Goal: Task Accomplishment & Management: Complete application form

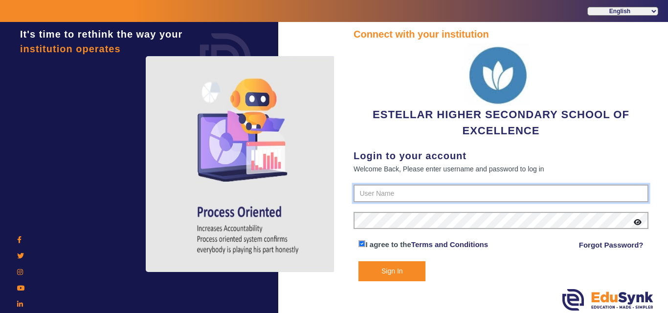
type input "7796657185"
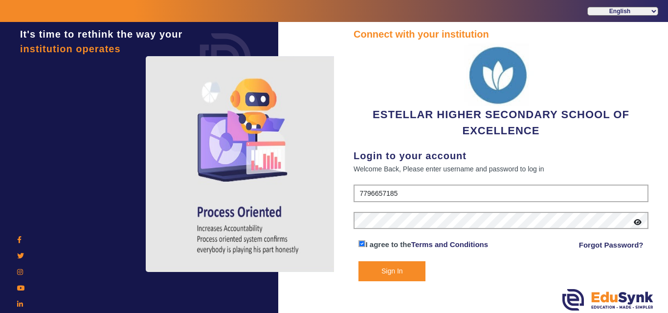
click at [387, 269] on button "Sign In" at bounding box center [391, 272] width 67 height 20
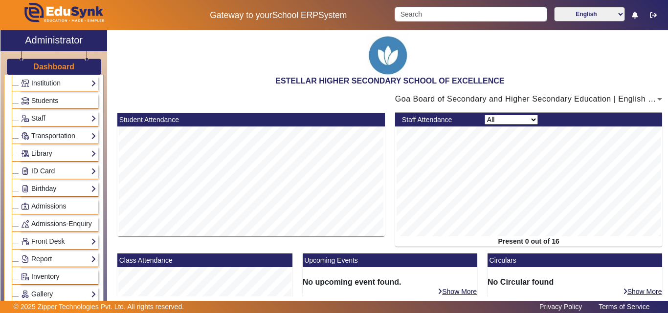
scroll to position [98, 0]
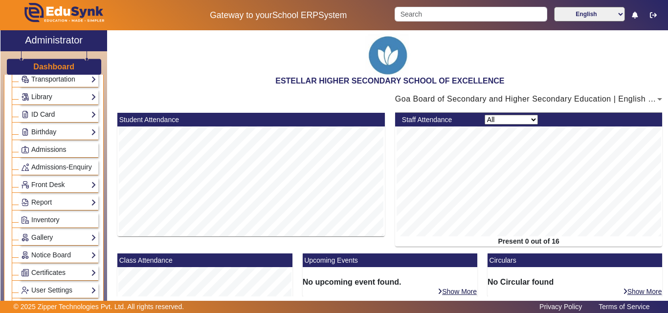
click at [63, 110] on link "ID Card" at bounding box center [58, 114] width 75 height 11
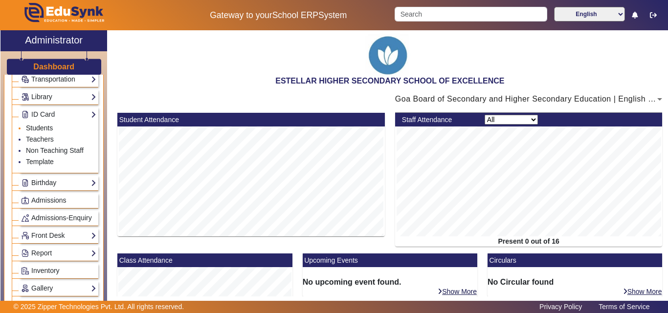
click at [40, 130] on link "Students" at bounding box center [39, 128] width 27 height 8
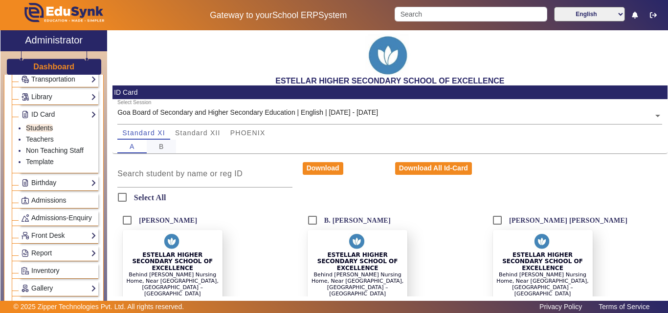
click at [159, 144] on span "B" at bounding box center [161, 146] width 5 height 7
click at [133, 145] on span "A" at bounding box center [132, 146] width 5 height 7
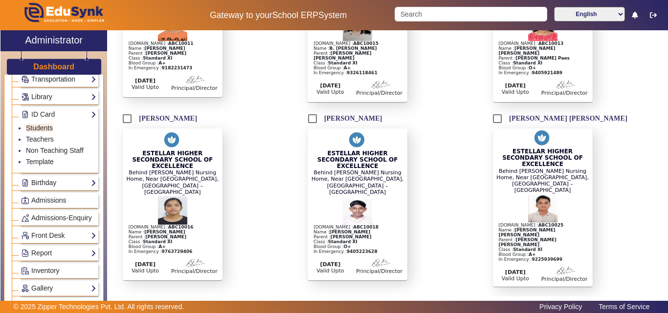
scroll to position [293, 0]
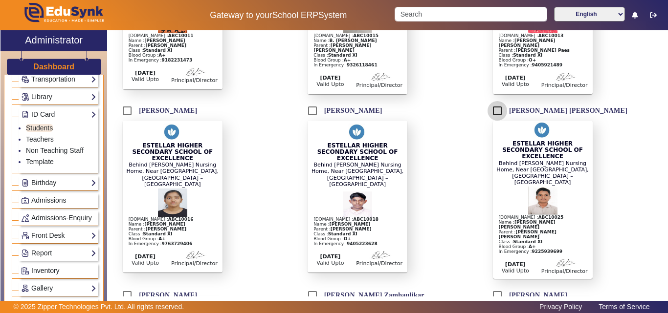
click at [495, 101] on input "[PERSON_NAME] [PERSON_NAME]" at bounding box center [498, 111] width 20 height 20
checkbox input "true"
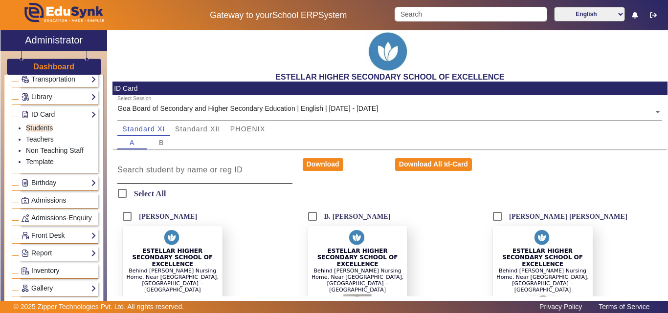
scroll to position [0, 0]
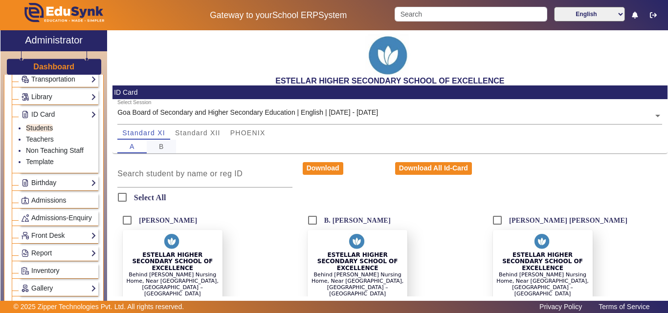
click at [160, 150] on span "B" at bounding box center [161, 146] width 5 height 7
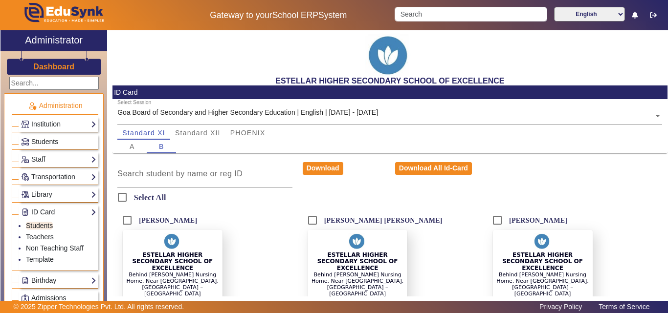
click at [61, 142] on link "Students" at bounding box center [58, 141] width 75 height 11
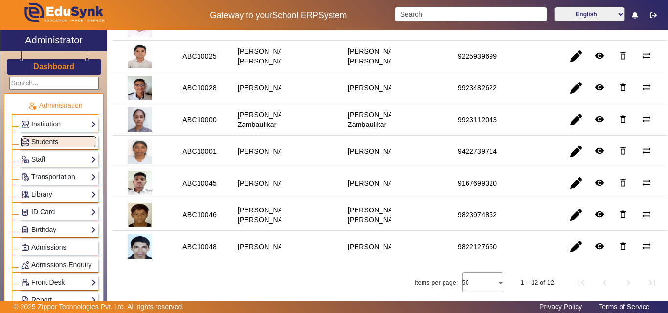
scroll to position [63, 0]
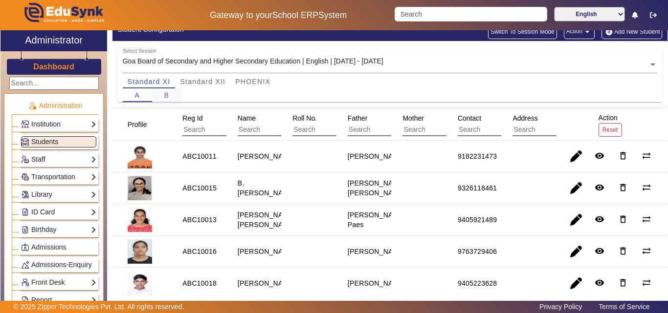
click at [163, 99] on div "B" at bounding box center [166, 96] width 29 height 14
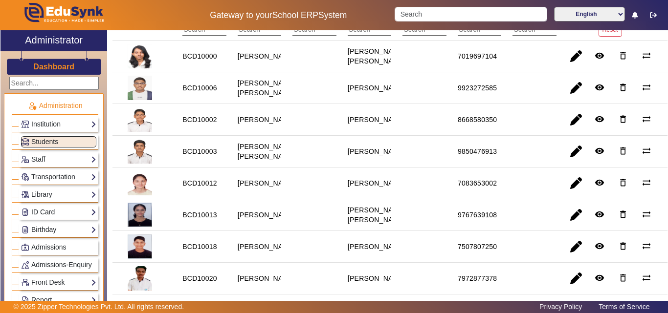
scroll to position [17, 0]
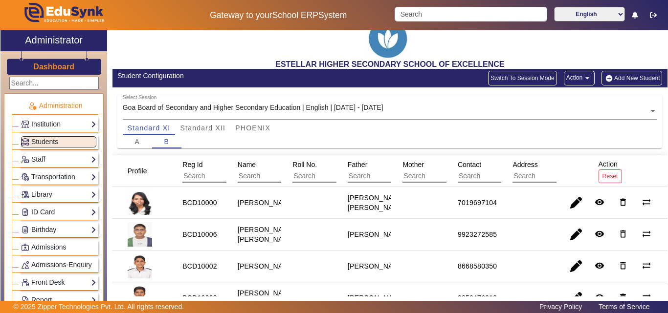
click at [616, 77] on button "Add New Student" at bounding box center [632, 78] width 61 height 15
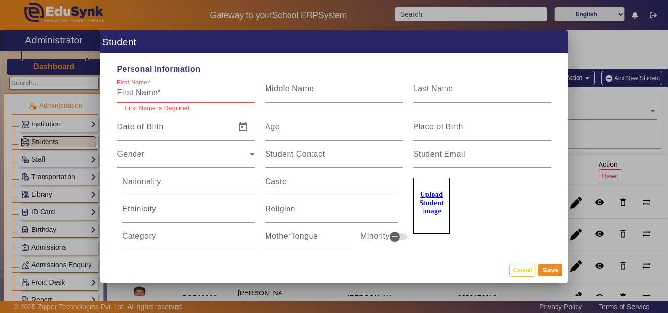
click at [173, 84] on div "First Name" at bounding box center [186, 88] width 138 height 27
paste input "[PERSON_NAME]"
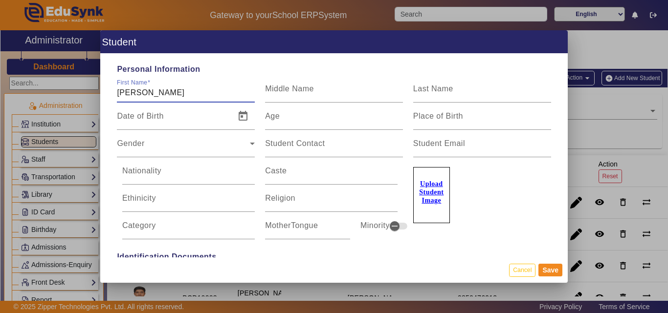
drag, startPoint x: 148, startPoint y: 90, endPoint x: 170, endPoint y: 90, distance: 22.0
click at [170, 90] on input "[PERSON_NAME]" at bounding box center [186, 93] width 138 height 12
type input "[PERSON_NAME]"
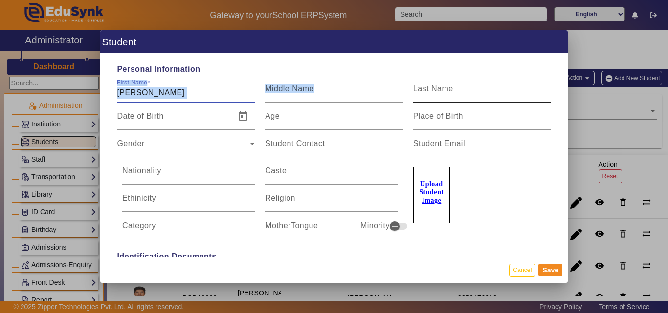
drag, startPoint x: 491, startPoint y: 75, endPoint x: 486, endPoint y: 77, distance: 5.0
click at [490, 76] on div "Personal Information First Name [PERSON_NAME] Middle Name Last Name Date of Bir…" at bounding box center [334, 156] width 468 height 204
click at [419, 101] on div "Last Name" at bounding box center [482, 88] width 138 height 27
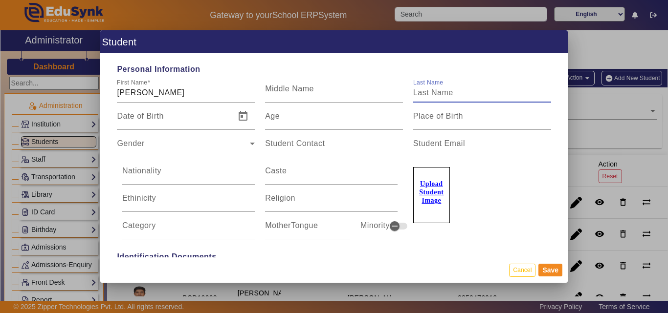
paste input "Naik"
type input "Naik"
click at [307, 89] on mat-label "Middle Name" at bounding box center [289, 89] width 49 height 8
click at [307, 89] on input "Middle Name" at bounding box center [334, 93] width 138 height 12
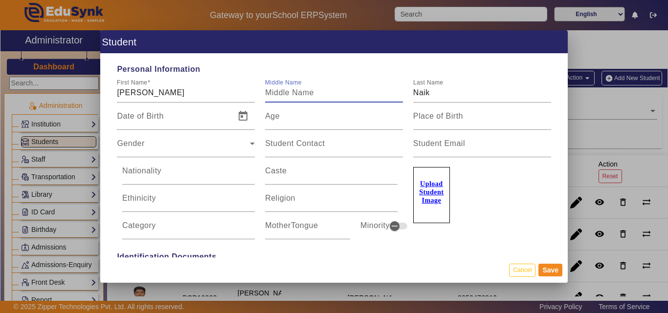
paste input "[PERSON_NAME]"
click at [299, 92] on input "[PERSON_NAME]" at bounding box center [334, 93] width 138 height 12
click at [325, 94] on input "[PERSON_NAME]" at bounding box center [334, 93] width 138 height 12
type input "[PERSON_NAME]"
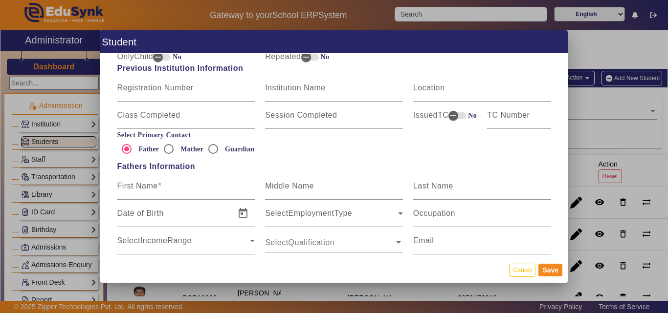
scroll to position [538, 0]
click at [180, 190] on input "First Name" at bounding box center [186, 189] width 138 height 12
paste input "[PERSON_NAME]"
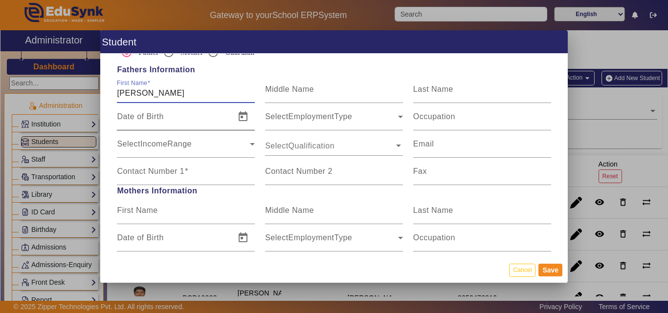
scroll to position [636, 0]
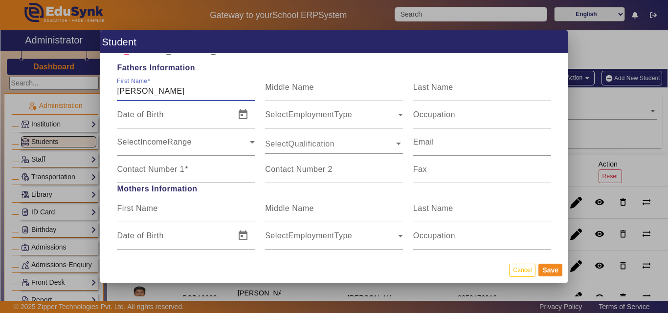
type input "[PERSON_NAME]"
click at [182, 167] on mat-label "Contact Number 1" at bounding box center [150, 169] width 67 height 8
click at [182, 168] on input "Contact Number 1" at bounding box center [186, 174] width 138 height 12
paste input "9422327222"
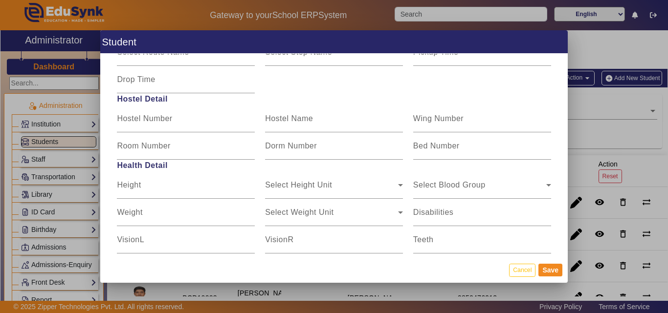
scroll to position [1131, 0]
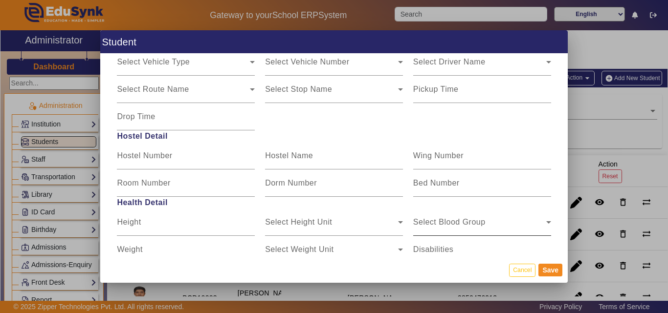
type input "9422327222"
click at [446, 218] on mat-label "Select Blood Group" at bounding box center [449, 222] width 72 height 8
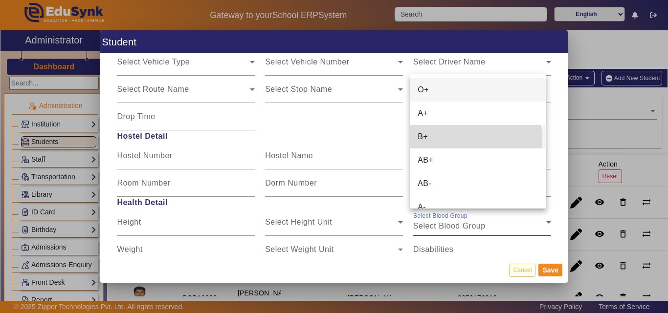
click at [463, 139] on mat-option "B+" at bounding box center [478, 136] width 136 height 23
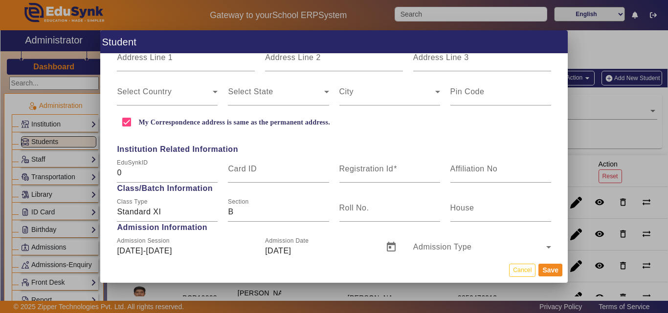
scroll to position [104, 0]
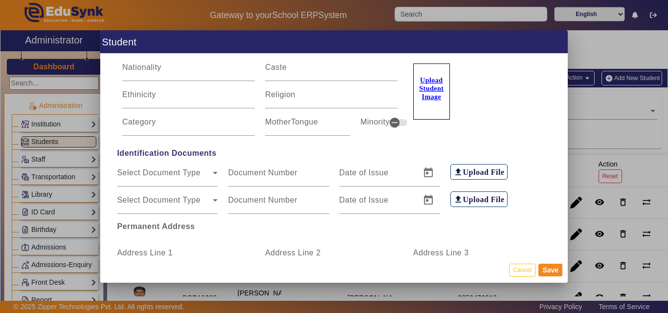
click at [434, 96] on u "Upload Student Image" at bounding box center [431, 89] width 24 height 24
click at [0, 0] on input "Upload Student Image" at bounding box center [0, 0] width 0 height 0
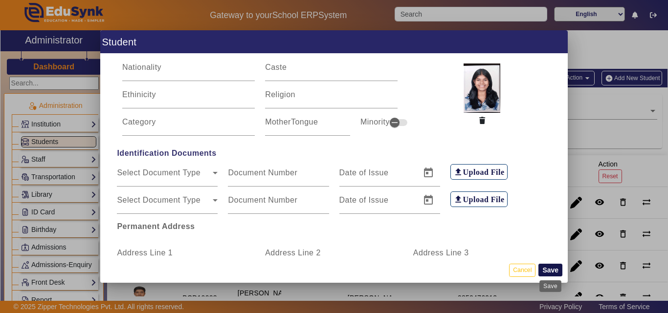
click at [539, 267] on button "Save" at bounding box center [550, 270] width 24 height 13
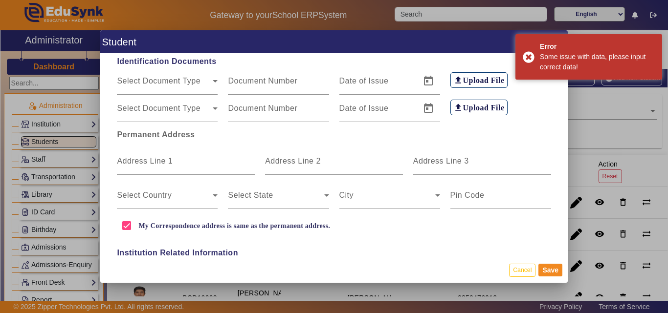
scroll to position [293, 0]
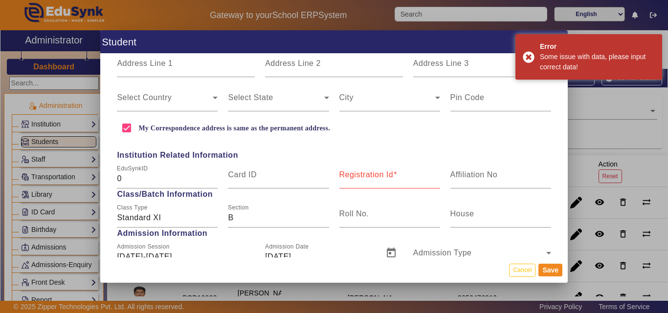
click at [345, 167] on div "Registration Id" at bounding box center [389, 174] width 101 height 27
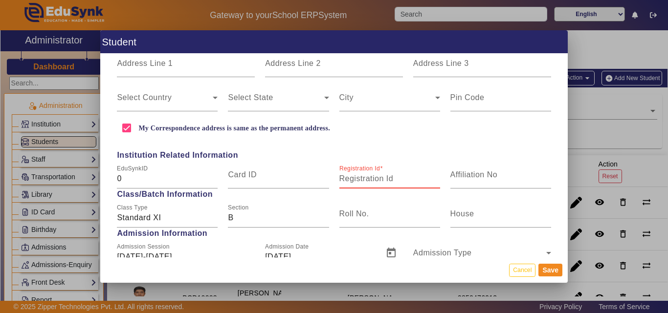
click at [326, 312] on div at bounding box center [334, 156] width 668 height 313
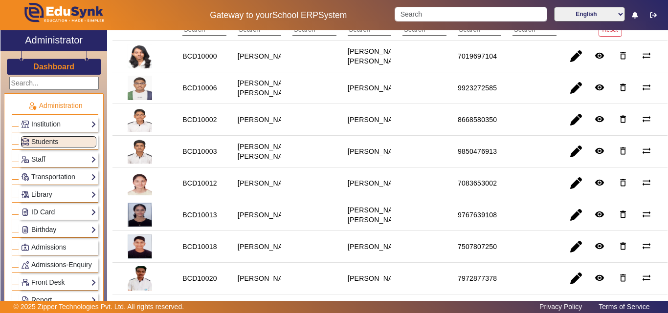
scroll to position [0, 0]
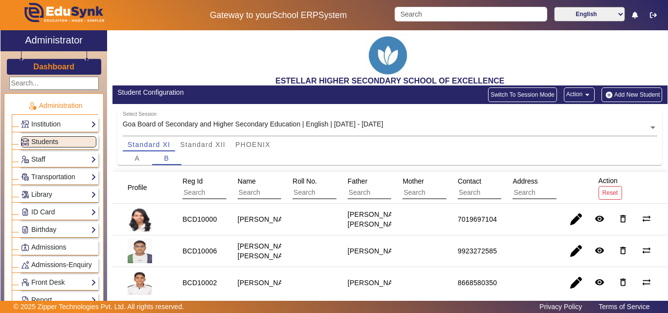
click at [625, 97] on button "Add New Student" at bounding box center [632, 95] width 61 height 15
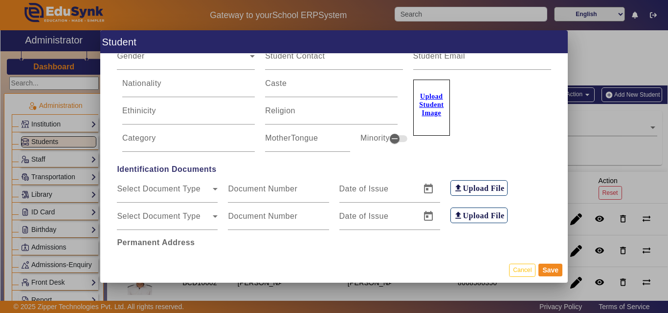
scroll to position [196, 0]
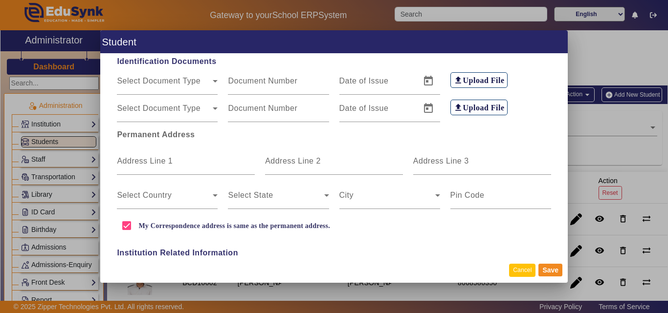
click at [518, 269] on button "Cancel" at bounding box center [522, 270] width 26 height 13
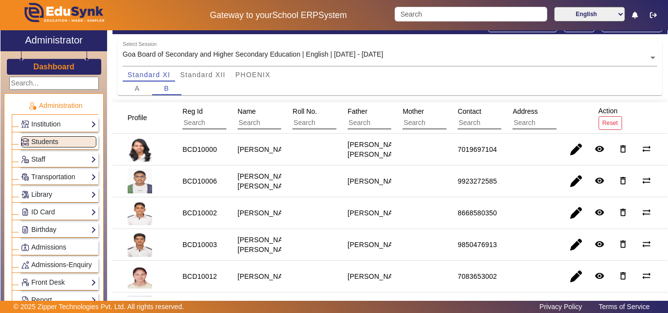
scroll to position [0, 0]
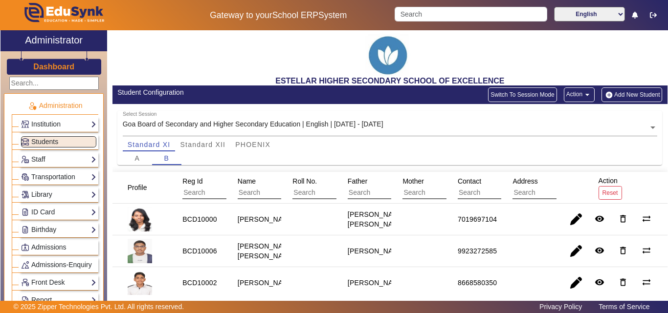
click at [632, 96] on button "Add New Student" at bounding box center [632, 95] width 61 height 15
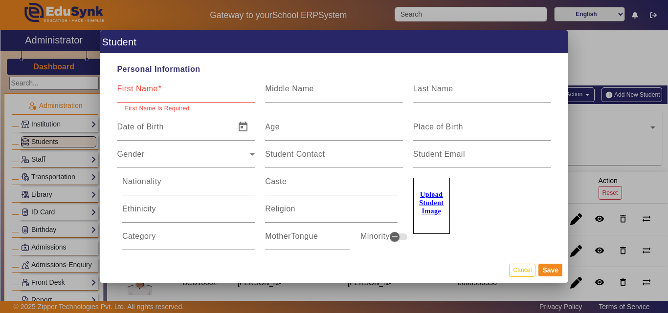
click at [427, 183] on label "Upload Student Image" at bounding box center [431, 206] width 37 height 56
click at [0, 0] on input "Upload Student Image" at bounding box center [0, 0] width 0 height 0
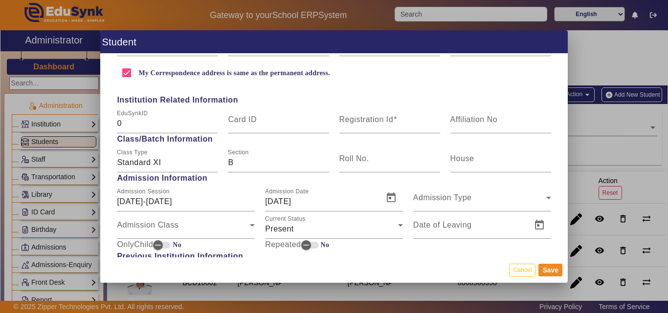
scroll to position [391, 0]
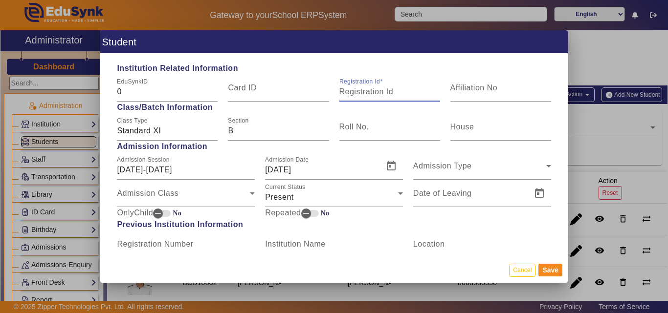
click at [360, 94] on input "Registration Id" at bounding box center [389, 92] width 101 height 12
paste input "BCD10009"
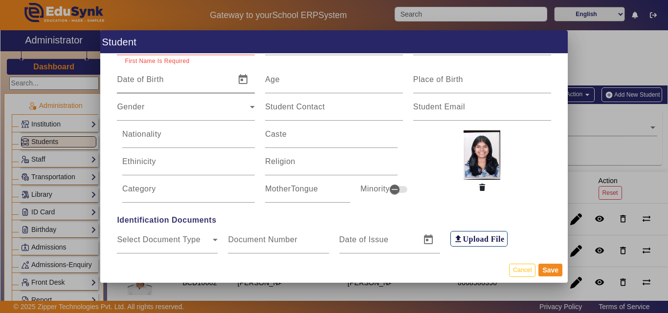
scroll to position [0, 0]
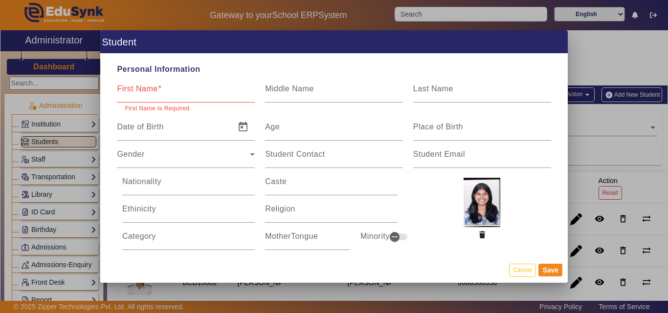
type input "BCD10009"
click at [180, 82] on div "First Name" at bounding box center [186, 88] width 138 height 27
paste input "[PERSON_NAME]"
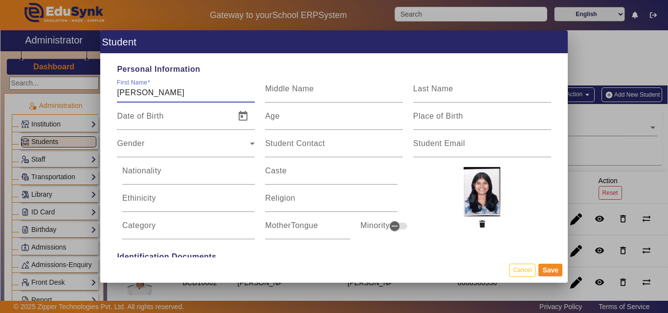
drag, startPoint x: 151, startPoint y: 93, endPoint x: 185, endPoint y: 95, distance: 33.8
click at [185, 95] on input "[PERSON_NAME]" at bounding box center [186, 93] width 138 height 12
type input "[PERSON_NAME]"
click at [293, 80] on div "Middle Name" at bounding box center [334, 88] width 138 height 27
paste input "[PERSON_NAME]"
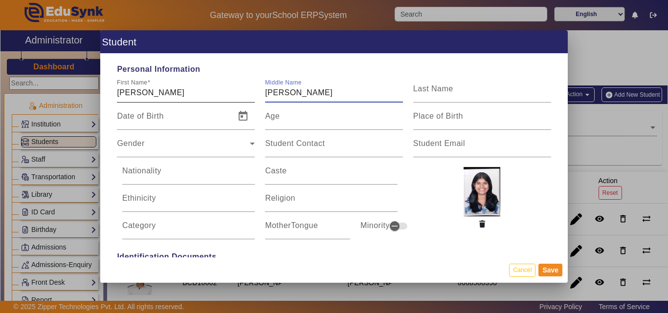
type input "[PERSON_NAME]"
drag, startPoint x: 149, startPoint y: 90, endPoint x: 180, endPoint y: 91, distance: 30.8
click at [180, 91] on input "[PERSON_NAME]" at bounding box center [186, 93] width 138 height 12
type input "[PERSON_NAME]"
click at [485, 72] on span "Personal Information" at bounding box center [334, 70] width 444 height 12
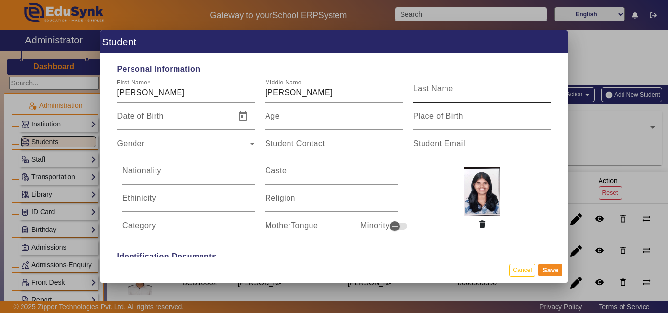
click at [452, 92] on input "Last Name" at bounding box center [482, 93] width 138 height 12
paste input "Naik"
type input "Naik"
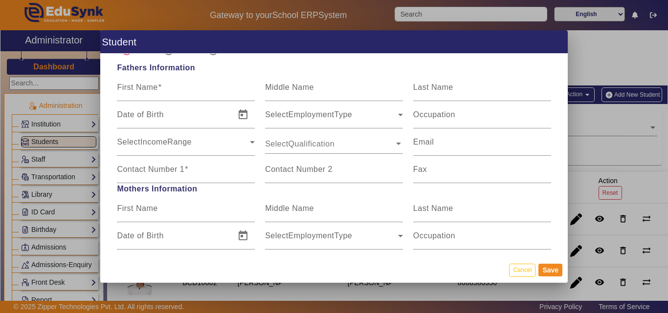
scroll to position [587, 0]
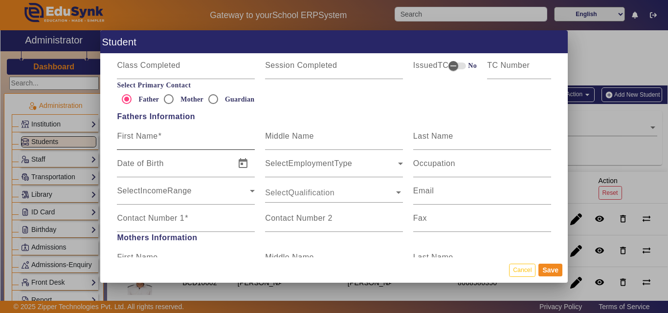
click at [183, 136] on input "First Name" at bounding box center [186, 140] width 138 height 12
paste input "[PERSON_NAME]"
type input "[PERSON_NAME]"
click at [176, 215] on mat-label "Contact Number 1" at bounding box center [150, 218] width 67 height 8
click at [176, 217] on input "Contact Number 1" at bounding box center [186, 223] width 138 height 12
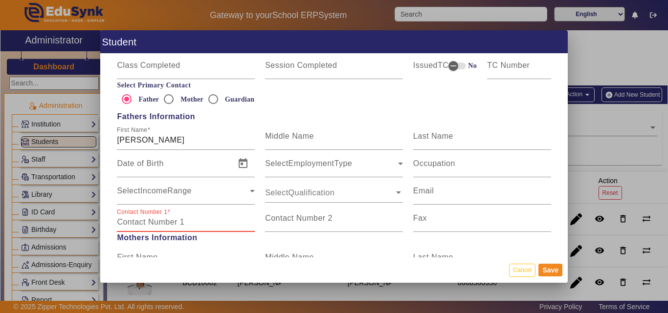
paste input "9422327222"
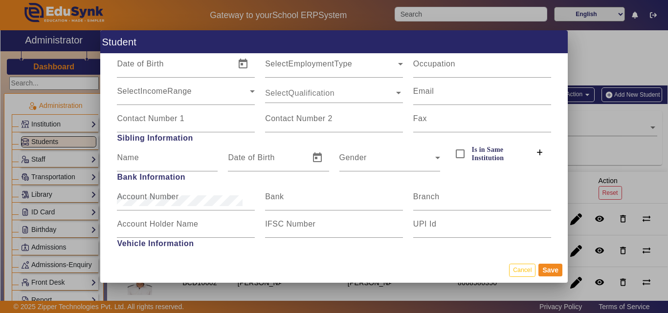
scroll to position [1229, 0]
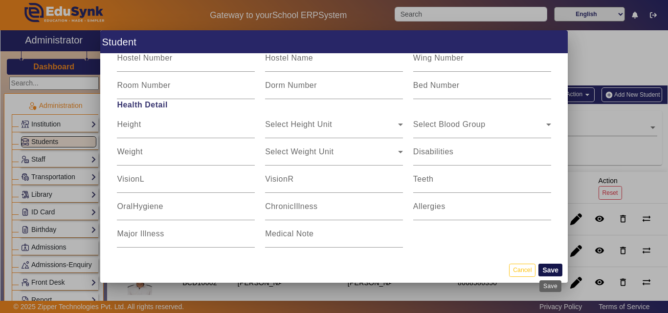
type input "9422327222"
click at [551, 273] on button "Save" at bounding box center [550, 270] width 24 height 13
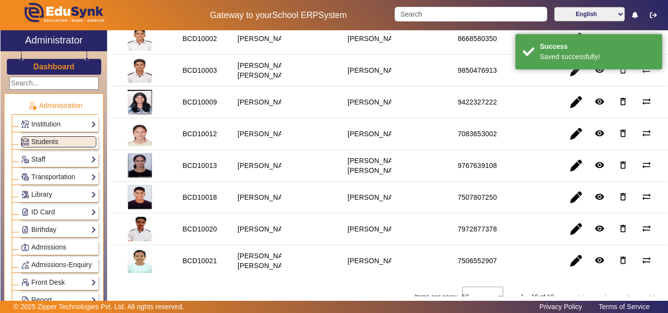
scroll to position [298, 0]
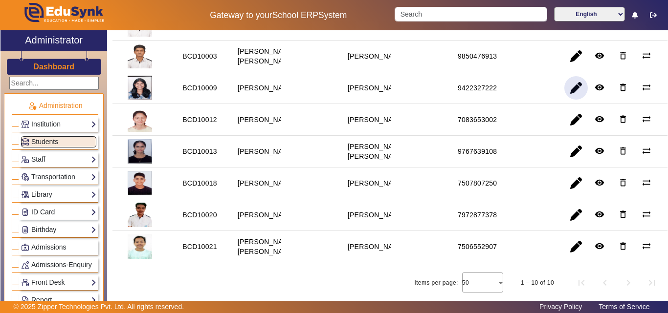
click at [575, 76] on span "button" at bounding box center [575, 87] width 23 height 23
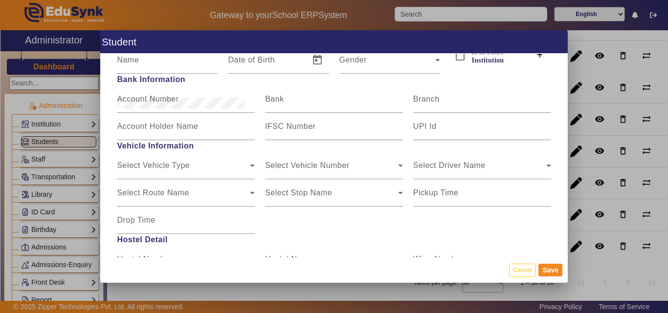
scroll to position [1229, 0]
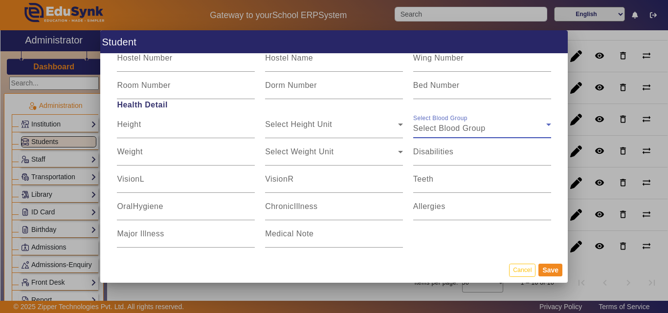
click at [484, 129] on div "Select Blood Group" at bounding box center [479, 129] width 133 height 12
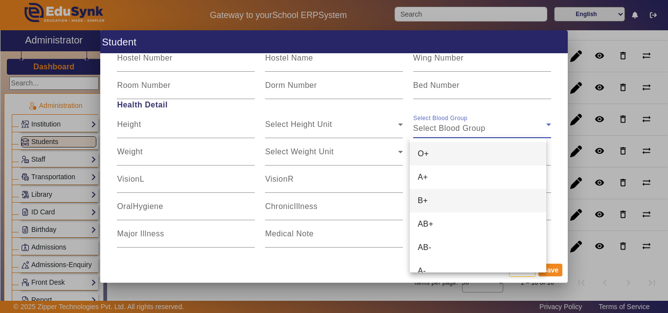
click at [451, 204] on mat-option "B+" at bounding box center [478, 200] width 136 height 23
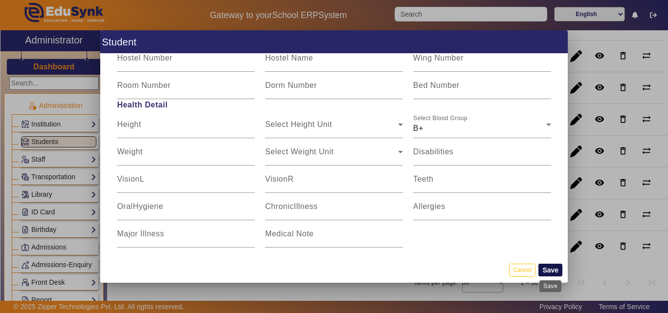
click at [554, 281] on div "Save" at bounding box center [550, 287] width 22 height 12
click at [554, 272] on button "Save" at bounding box center [550, 270] width 24 height 13
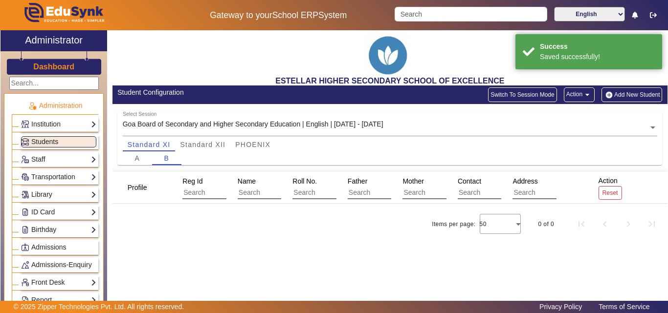
scroll to position [0, 0]
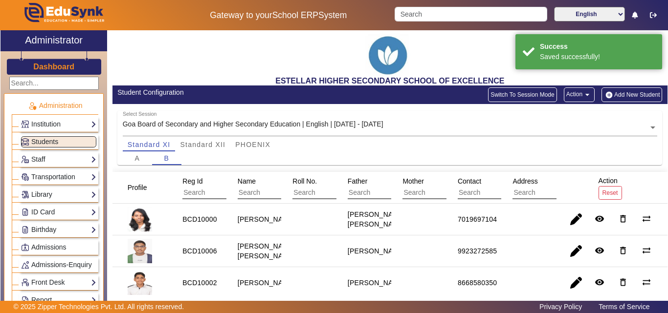
click at [624, 94] on button "Add New Student" at bounding box center [632, 95] width 61 height 15
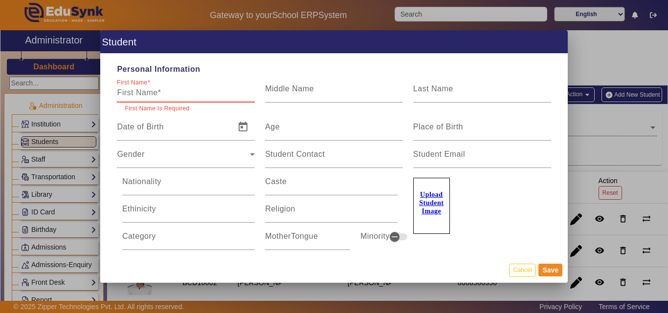
paste input "[PERSON_NAME] Facho"
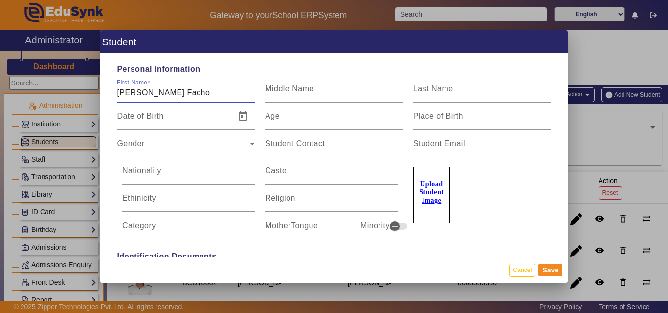
drag, startPoint x: 150, startPoint y: 91, endPoint x: 180, endPoint y: 91, distance: 30.3
click at [180, 91] on input "[PERSON_NAME] Facho" at bounding box center [186, 93] width 138 height 12
type input "[PERSON_NAME]"
click at [265, 92] on mat-label "Middle Name" at bounding box center [289, 89] width 49 height 8
click at [265, 92] on input "Middle Name" at bounding box center [334, 93] width 138 height 12
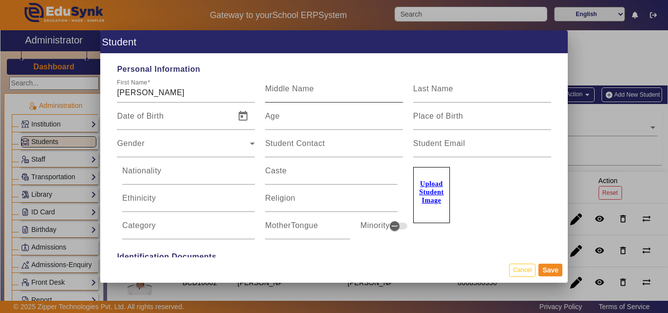
paste input "[PERSON_NAME]"
type input "[PERSON_NAME]"
drag, startPoint x: 153, startPoint y: 91, endPoint x: 218, endPoint y: 91, distance: 65.0
click at [218, 91] on input "[PERSON_NAME]" at bounding box center [186, 93] width 138 height 12
type input "[PERSON_NAME]"
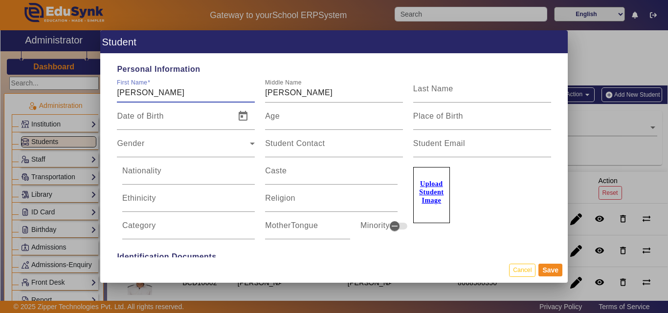
click at [408, 89] on div "Last Name" at bounding box center [482, 88] width 148 height 27
click at [440, 89] on mat-label "Last Name" at bounding box center [433, 89] width 40 height 8
click at [440, 89] on input "Last Name" at bounding box center [482, 93] width 138 height 12
paste input "Facho"
type input "Facho"
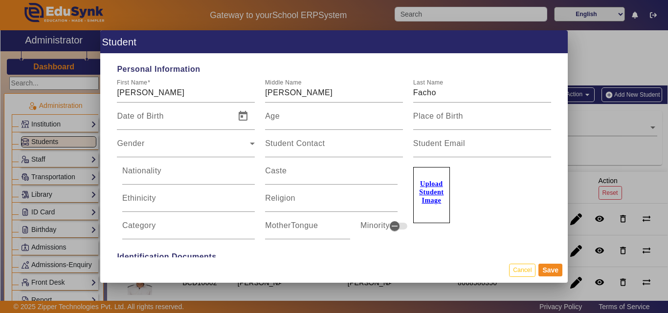
click at [428, 184] on u "Upload Student Image" at bounding box center [431, 192] width 24 height 24
click at [0, 0] on input "Upload Student Image" at bounding box center [0, 0] width 0 height 0
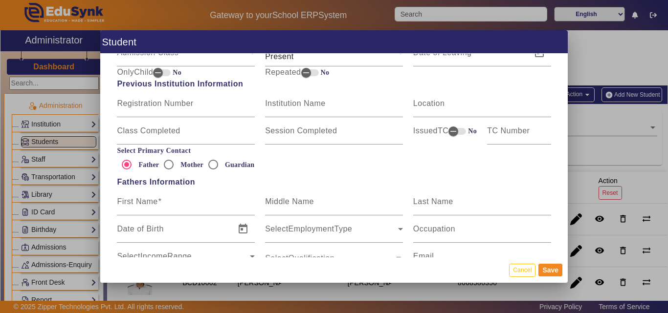
scroll to position [538, 0]
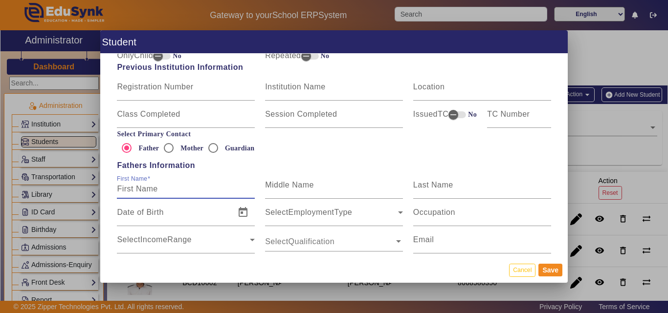
click at [165, 188] on input "First Name" at bounding box center [186, 189] width 138 height 12
paste input "[PERSON_NAME]"
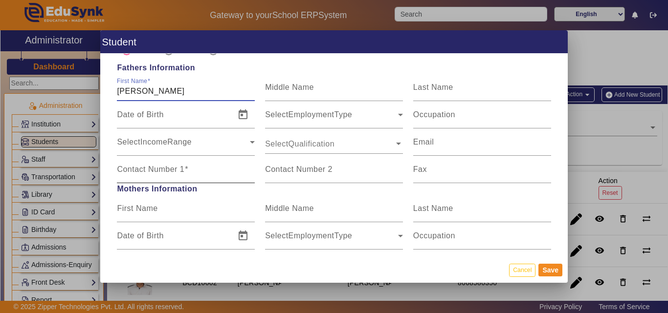
type input "[PERSON_NAME]"
click at [162, 171] on mat-label "Contact Number 1" at bounding box center [150, 169] width 67 height 8
click at [162, 171] on input "Contact Number 1" at bounding box center [186, 174] width 138 height 12
paste input "9850471702"
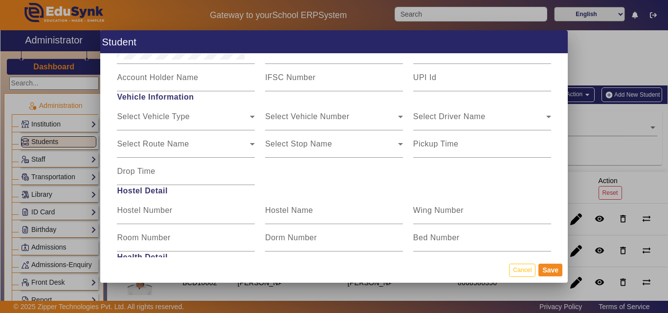
scroll to position [1229, 0]
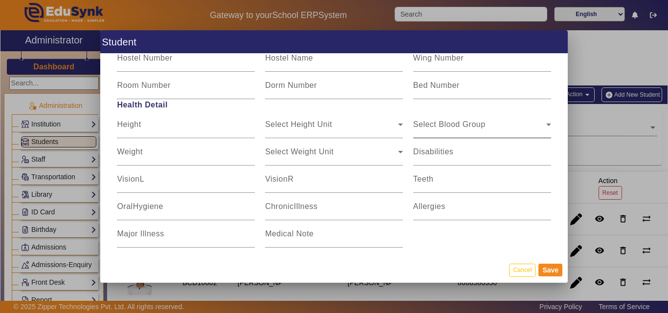
type input "9850471702"
click at [469, 132] on span "Select Blood Group" at bounding box center [479, 129] width 133 height 12
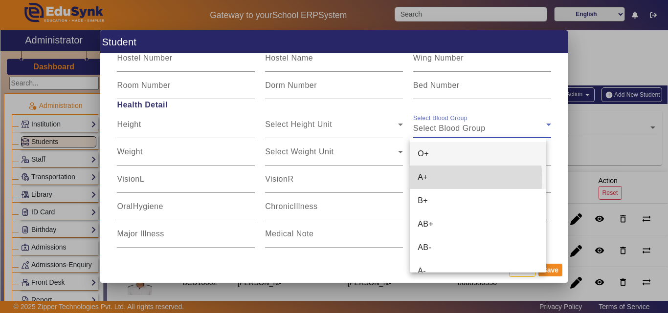
click at [448, 179] on mat-option "A+" at bounding box center [478, 177] width 136 height 23
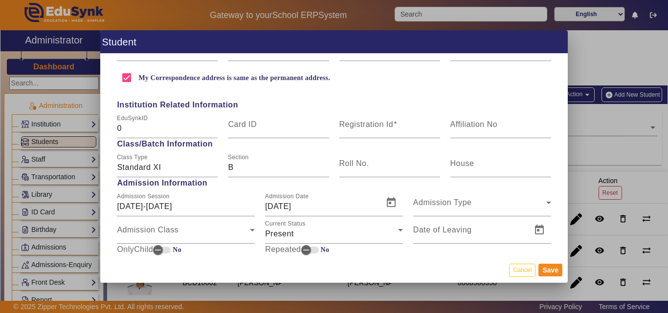
scroll to position [391, 0]
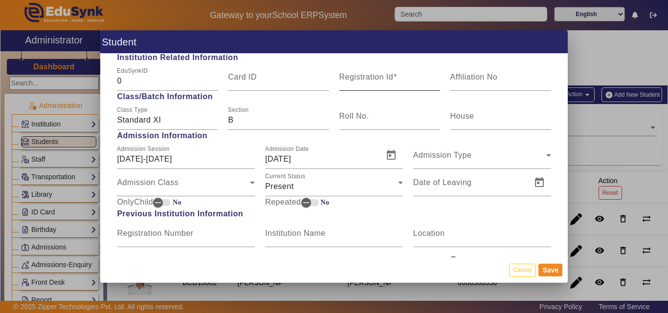
click at [381, 83] on input "Registration Id" at bounding box center [389, 81] width 101 height 12
paste input "BCD10005"
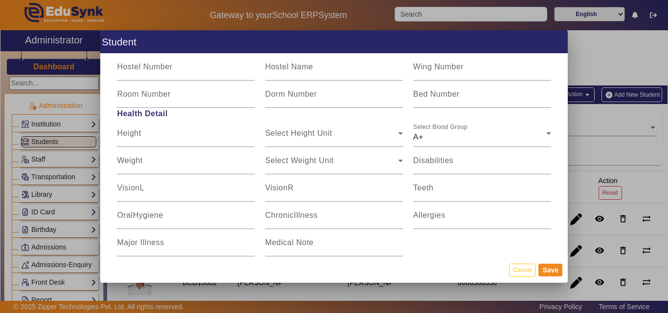
scroll to position [1229, 0]
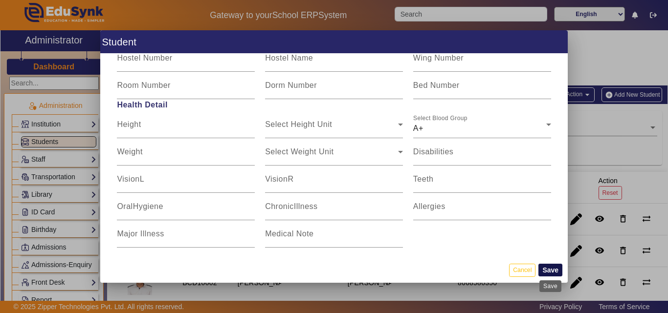
type input "BCD10005"
click at [549, 266] on button "Save" at bounding box center [550, 270] width 24 height 13
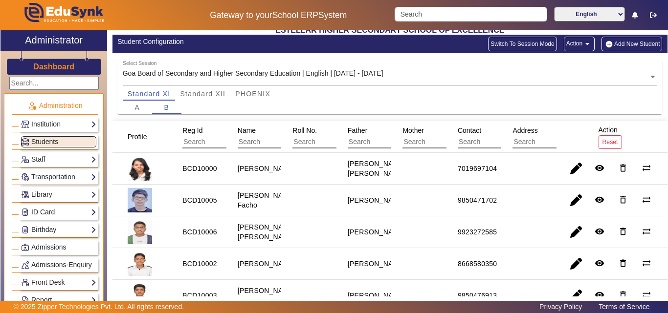
scroll to position [0, 0]
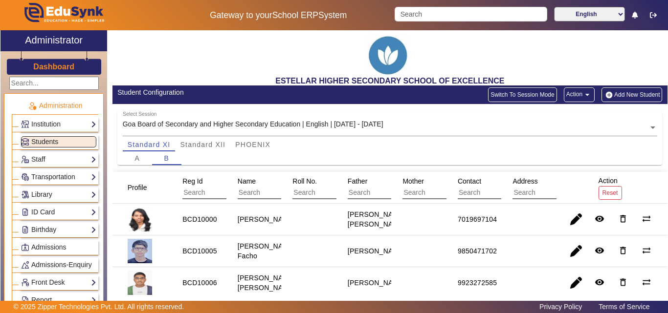
click at [612, 91] on button "Add New Student" at bounding box center [632, 95] width 61 height 15
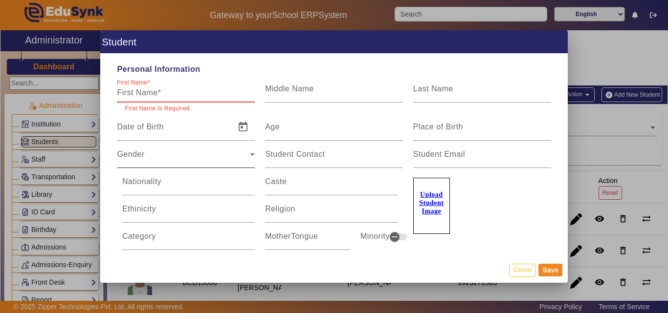
paste input "[PERSON_NAME]"
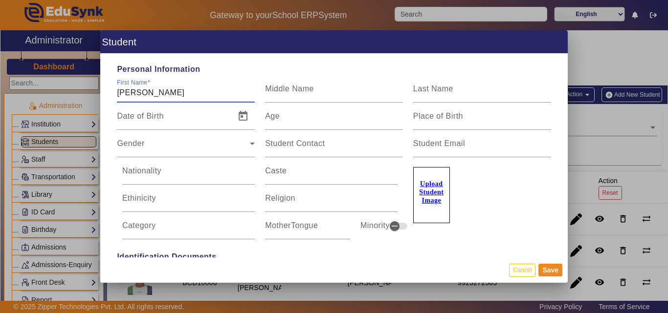
drag, startPoint x: 145, startPoint y: 94, endPoint x: 174, endPoint y: 92, distance: 28.4
click at [174, 92] on input "[PERSON_NAME]" at bounding box center [186, 93] width 138 height 12
type input "[PERSON_NAME]"
click at [316, 81] on div "Middle Name" at bounding box center [334, 88] width 138 height 27
paste input "Sushant"
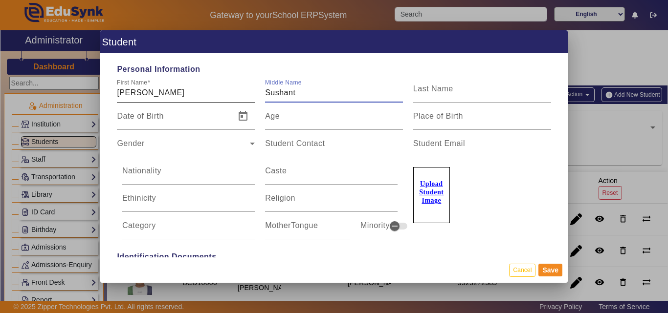
type input "Sushant"
drag, startPoint x: 148, startPoint y: 92, endPoint x: 196, endPoint y: 92, distance: 48.4
click at [196, 92] on input "[PERSON_NAME]" at bounding box center [186, 93] width 138 height 12
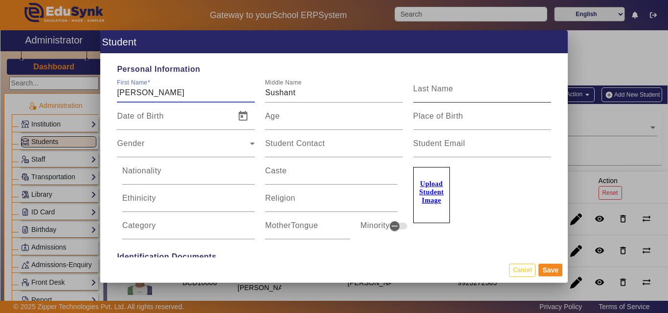
type input "[PERSON_NAME]"
click at [479, 87] on input "Last Name" at bounding box center [482, 93] width 138 height 12
paste input "Kurtorkar"
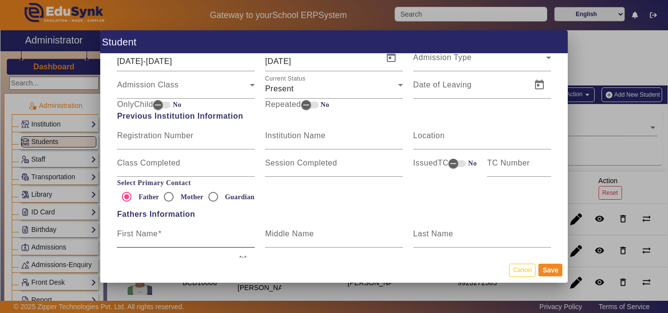
scroll to position [587, 0]
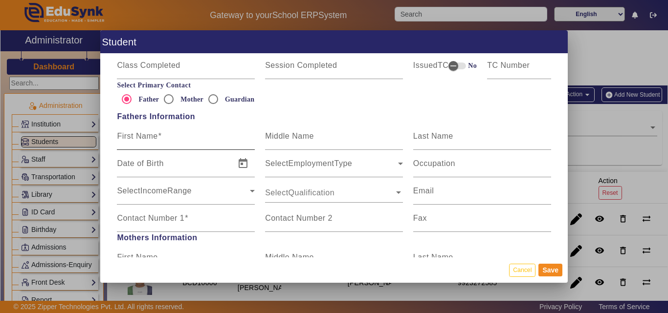
type input "Kurtorkar"
click at [147, 144] on input "First Name" at bounding box center [186, 140] width 138 height 12
paste input "[PERSON_NAME]"
type input "[PERSON_NAME]"
click at [176, 224] on input "Contact Number 1" at bounding box center [186, 223] width 138 height 12
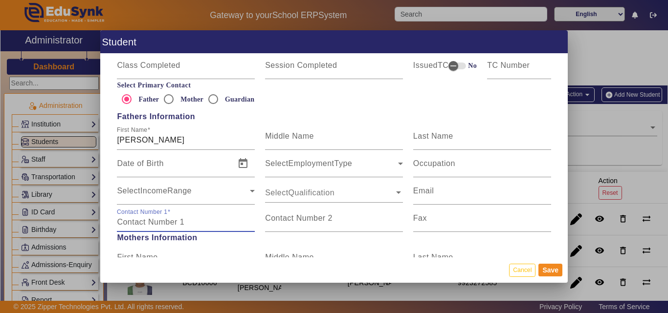
paste input "8007709713"
type input "8007709713"
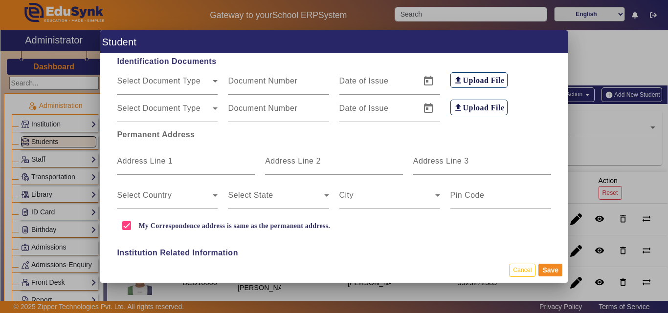
scroll to position [0, 0]
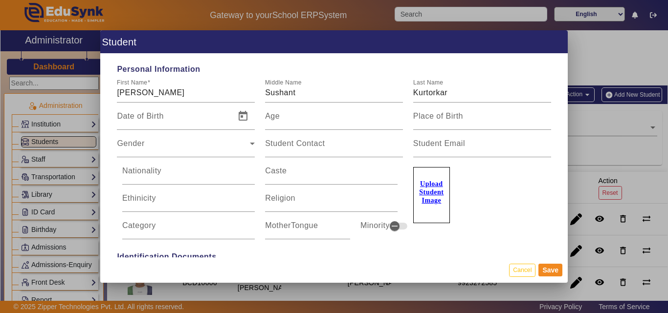
click at [426, 192] on u "Upload Student Image" at bounding box center [431, 192] width 24 height 24
click at [0, 0] on input "Upload Student Image" at bounding box center [0, 0] width 0 height 0
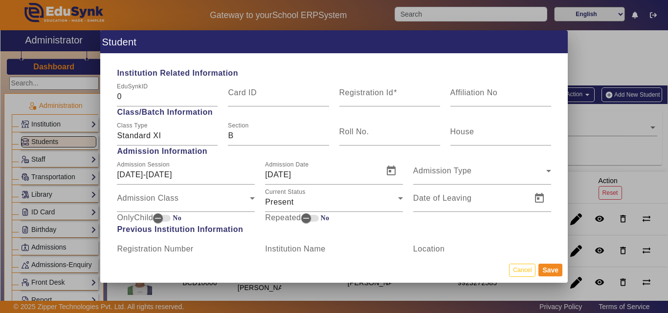
scroll to position [293, 0]
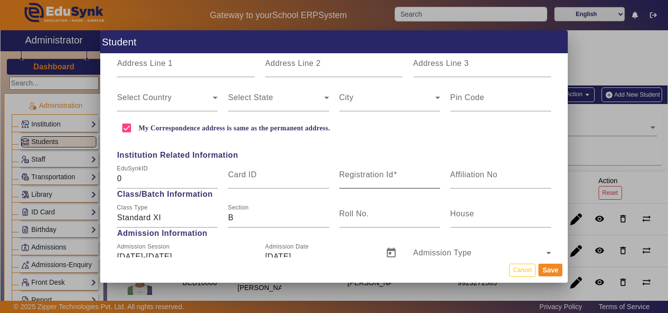
click at [364, 183] on input "Registration Id" at bounding box center [389, 179] width 101 height 12
paste input "BCD10008"
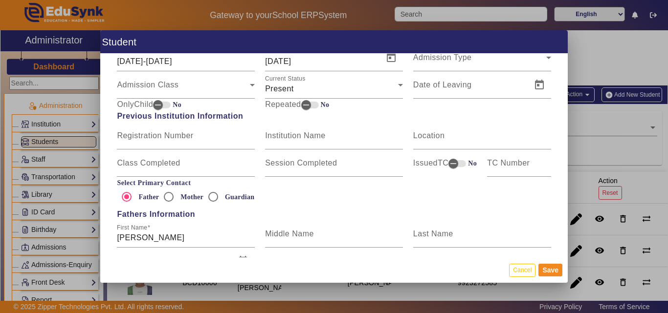
scroll to position [734, 0]
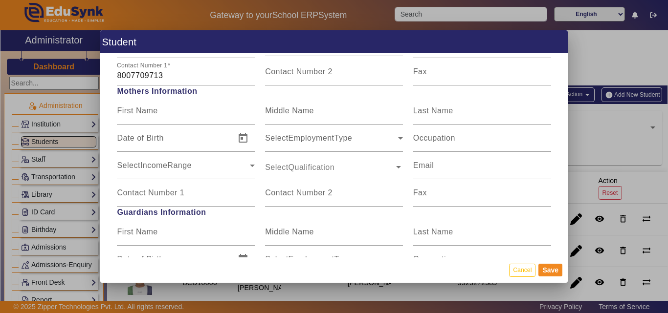
type input "BCD10008"
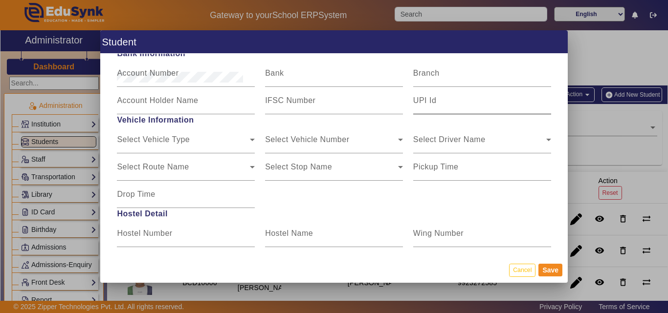
scroll to position [1174, 0]
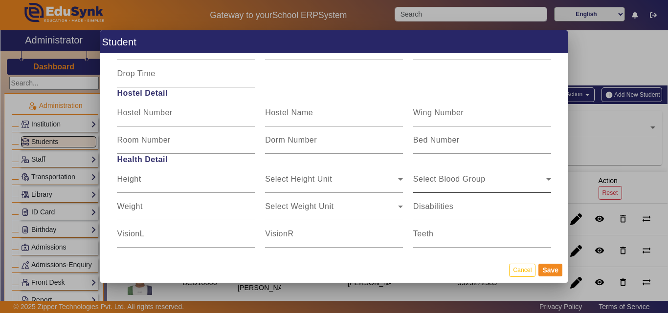
click at [492, 184] on div "Select Blood Group" at bounding box center [479, 184] width 133 height 12
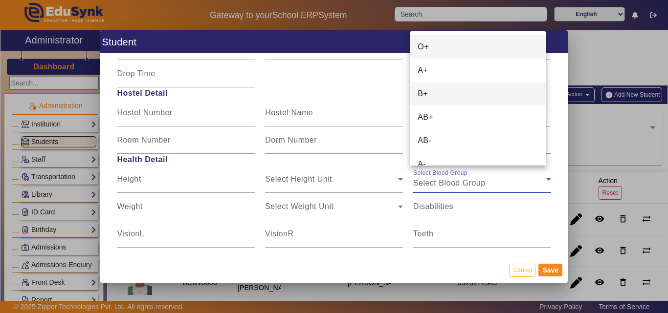
click at [453, 89] on mat-option "B+" at bounding box center [478, 93] width 136 height 23
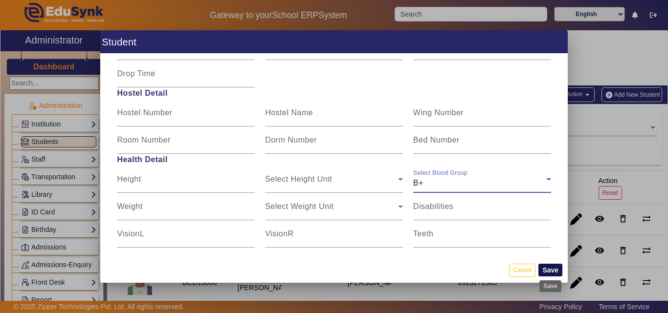
click at [553, 270] on button "Save" at bounding box center [550, 270] width 24 height 13
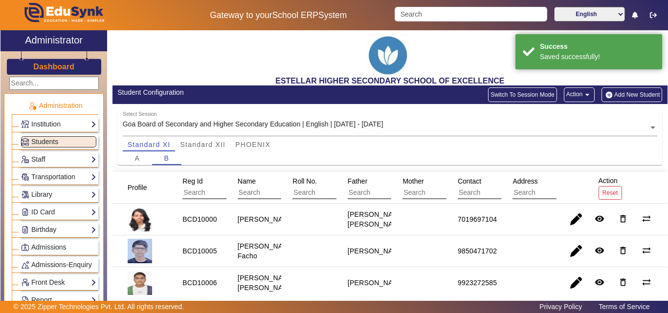
click at [634, 95] on button "Add New Student" at bounding box center [632, 95] width 61 height 15
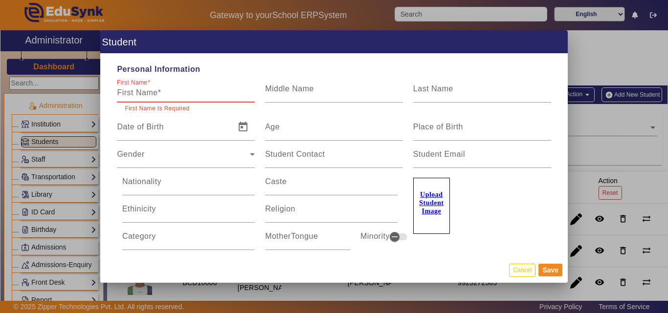
paste input "[PERSON_NAME] [PERSON_NAME]"
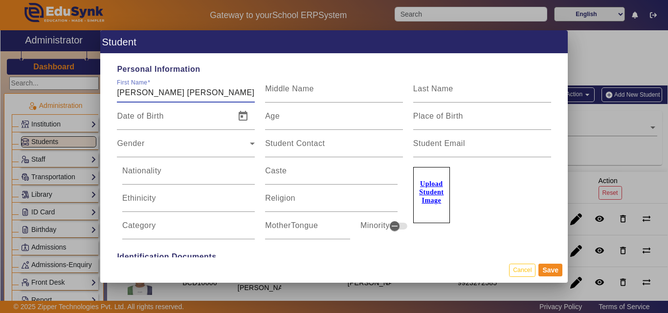
drag, startPoint x: 146, startPoint y: 90, endPoint x: 184, endPoint y: 96, distance: 38.2
click at [184, 96] on input "[PERSON_NAME] [PERSON_NAME]" at bounding box center [186, 93] width 138 height 12
type input "[PERSON_NAME]"
click at [329, 91] on input "Middle Name" at bounding box center [334, 93] width 138 height 12
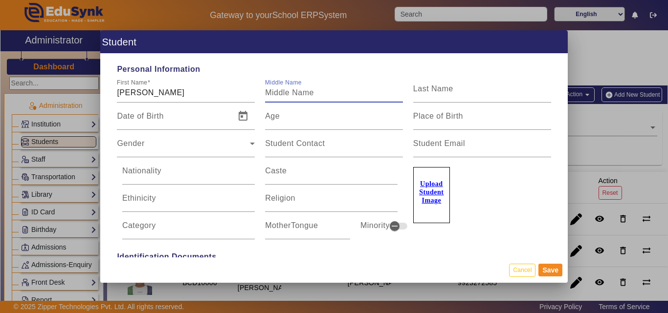
paste input "[PERSON_NAME]"
type input "[PERSON_NAME]"
click at [212, 94] on input "[PERSON_NAME]" at bounding box center [186, 93] width 138 height 12
drag, startPoint x: 146, startPoint y: 91, endPoint x: 216, endPoint y: 91, distance: 69.9
click at [216, 91] on input "[PERSON_NAME]" at bounding box center [186, 93] width 138 height 12
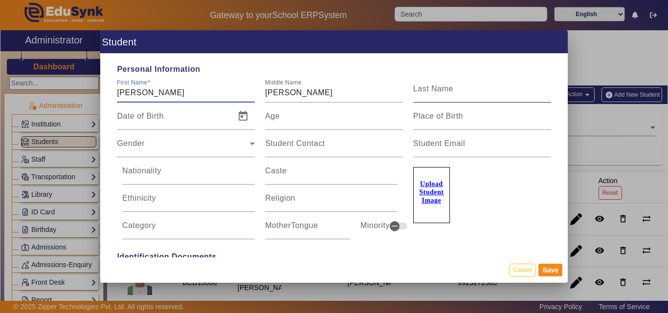
type input "[PERSON_NAME]"
click at [434, 90] on mat-label "Last Name" at bounding box center [433, 89] width 40 height 8
click at [434, 90] on input "Last Name" at bounding box center [482, 93] width 138 height 12
paste input "[PERSON_NAME]"
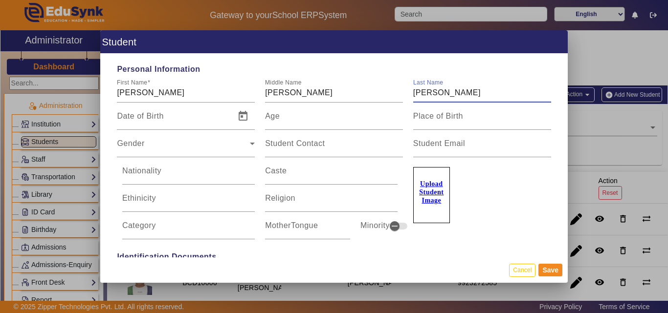
type input "[PERSON_NAME]"
click at [424, 183] on u "Upload Student Image" at bounding box center [431, 192] width 24 height 24
click at [0, 0] on input "Upload Student Image" at bounding box center [0, 0] width 0 height 0
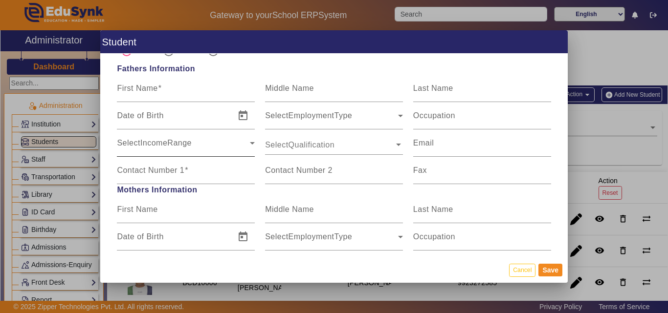
scroll to position [636, 0]
drag, startPoint x: 172, startPoint y: 91, endPoint x: 183, endPoint y: 96, distance: 12.1
click at [172, 91] on input "First Name" at bounding box center [186, 92] width 138 height 12
paste input "[PERSON_NAME]"
type input "[PERSON_NAME]"
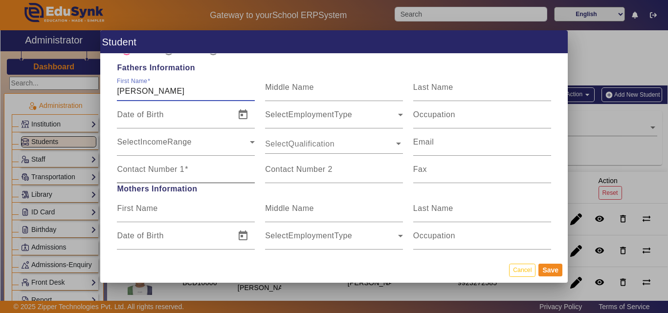
click at [164, 176] on input "Contact Number 1" at bounding box center [186, 174] width 138 height 12
paste input "9822150699"
type input "9822150699"
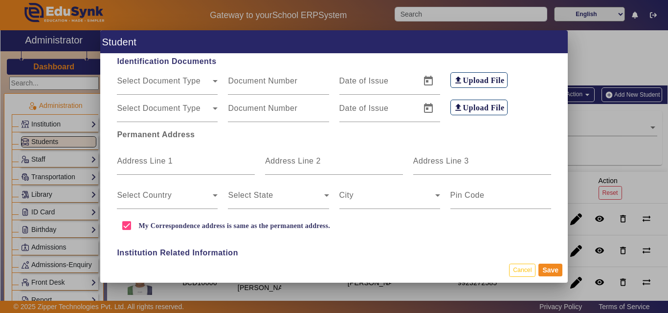
scroll to position [293, 0]
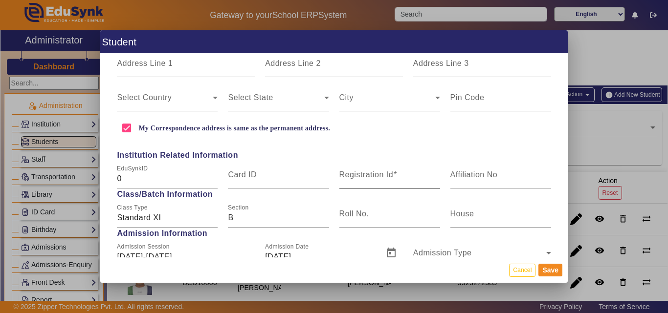
click at [374, 177] on mat-label "Registration Id" at bounding box center [366, 175] width 54 height 8
click at [374, 177] on input "Registration Id" at bounding box center [389, 179] width 101 height 12
paste input "BCD10004"
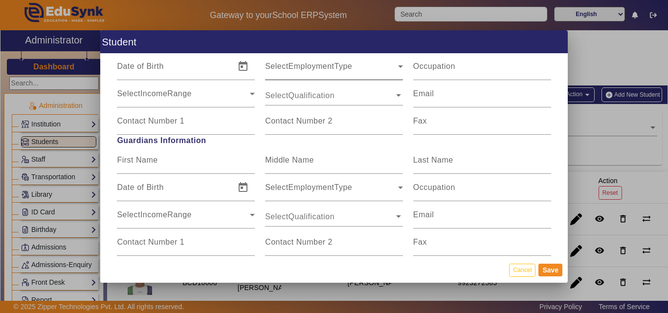
scroll to position [880, 0]
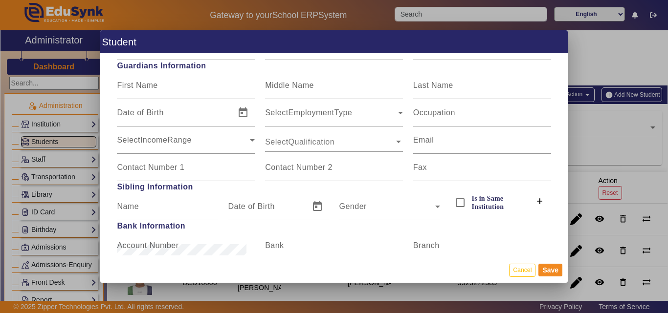
type input "BCD10004"
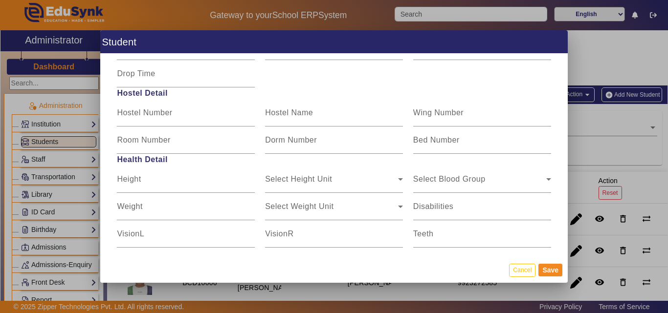
scroll to position [1229, 0]
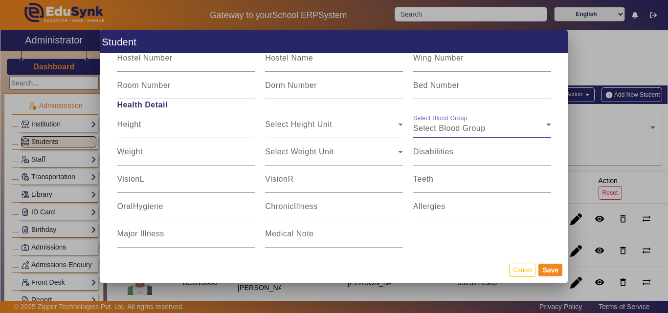
click at [485, 125] on div "Select Blood Group" at bounding box center [479, 129] width 133 height 12
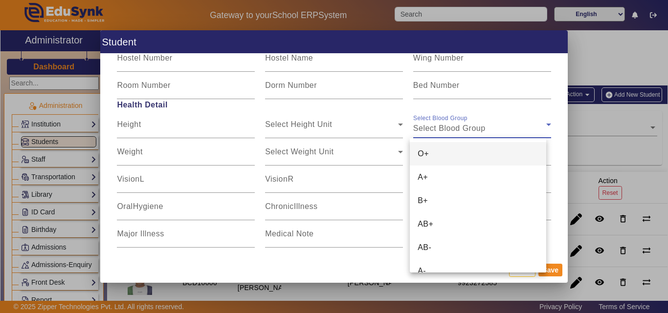
click at [442, 156] on mat-option "O+" at bounding box center [478, 153] width 136 height 23
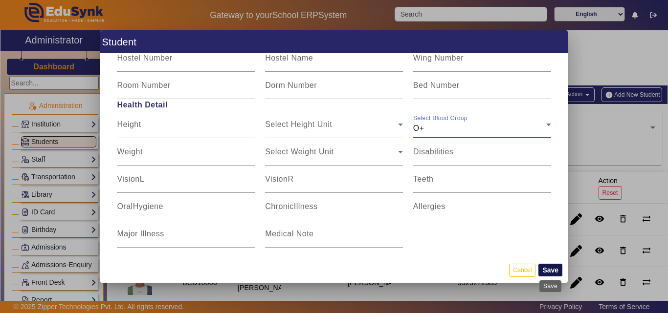
click at [545, 269] on button "Save" at bounding box center [550, 270] width 24 height 13
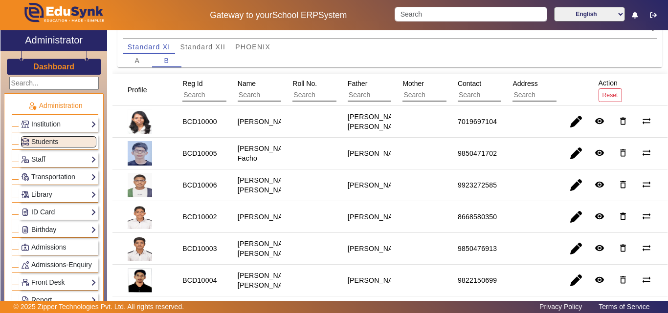
scroll to position [147, 0]
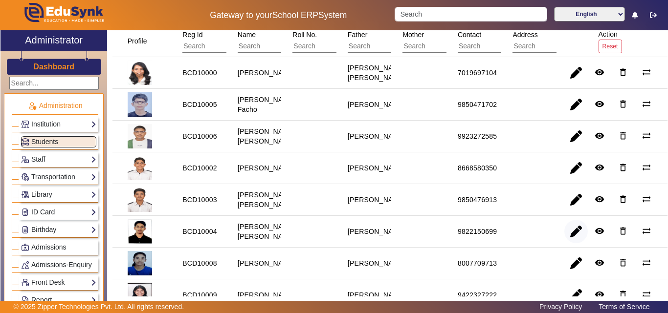
click at [576, 244] on span "button" at bounding box center [575, 231] width 23 height 23
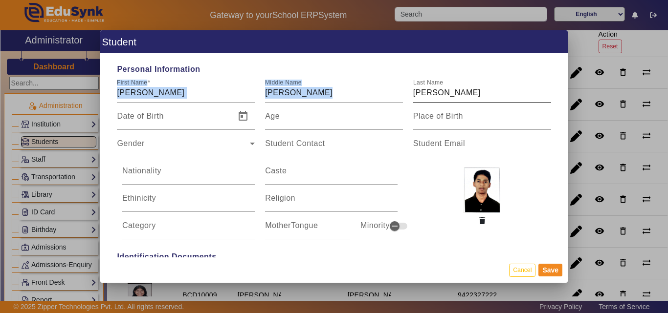
drag, startPoint x: 115, startPoint y: 92, endPoint x: 445, endPoint y: 98, distance: 329.2
click at [445, 98] on div "First Name [PERSON_NAME] Middle Name [PERSON_NAME] Last Name [PERSON_NAME]" at bounding box center [334, 88] width 444 height 27
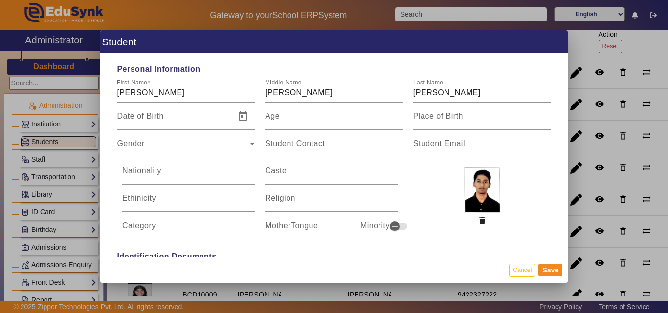
click at [399, 181] on div "Caste" at bounding box center [331, 170] width 143 height 27
click at [525, 270] on button "Cancel" at bounding box center [522, 270] width 26 height 13
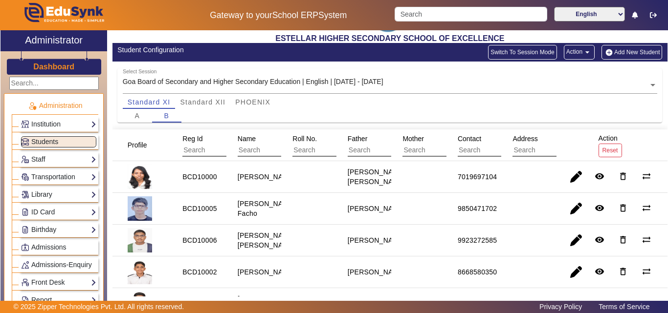
scroll to position [98, 0]
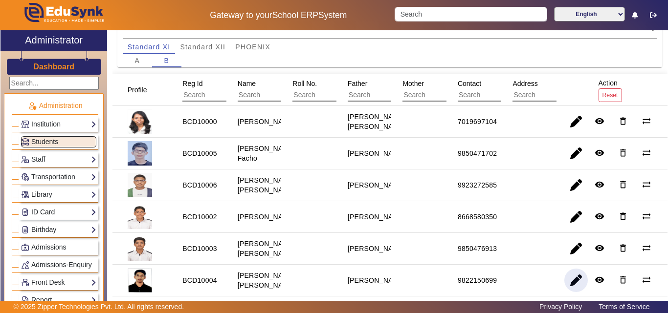
click at [35, 207] on link "ID Card" at bounding box center [58, 212] width 75 height 11
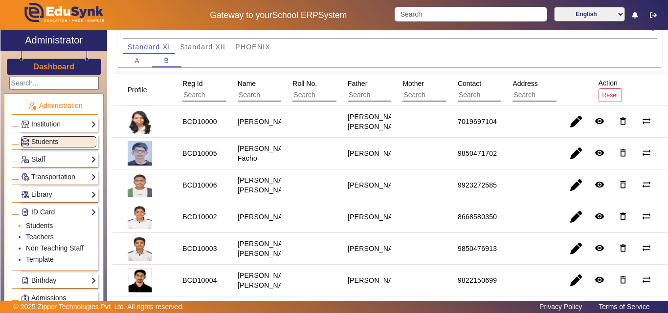
click at [45, 229] on link "Students" at bounding box center [39, 226] width 27 height 8
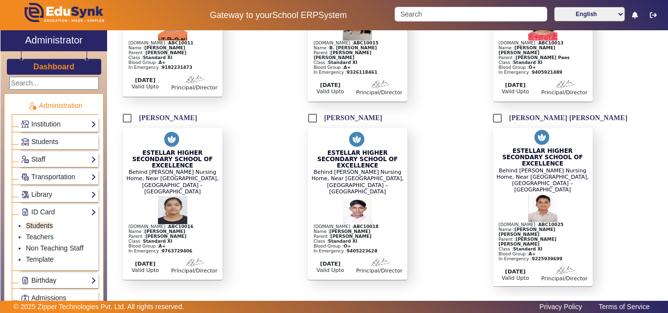
scroll to position [342, 0]
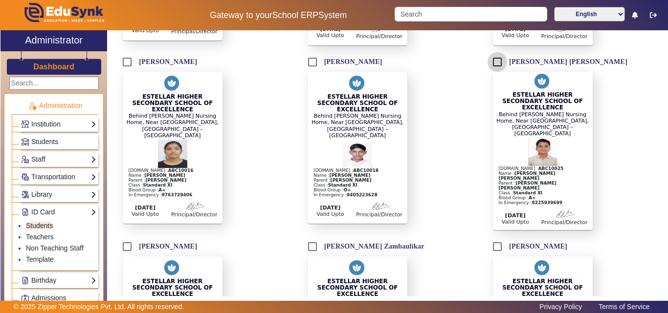
click at [495, 52] on input "[PERSON_NAME] [PERSON_NAME]" at bounding box center [498, 62] width 20 height 20
checkbox input "true"
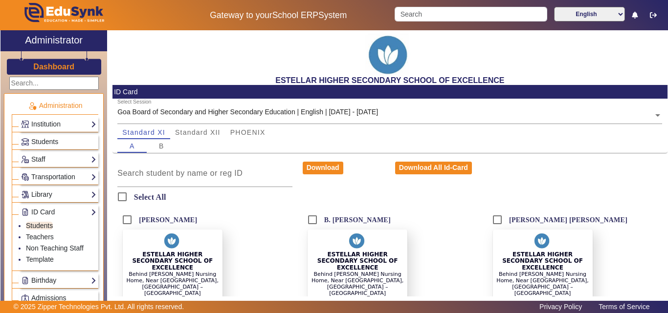
scroll to position [0, 0]
click at [317, 169] on button "Download" at bounding box center [323, 168] width 41 height 13
click at [159, 149] on span "B" at bounding box center [161, 146] width 5 height 7
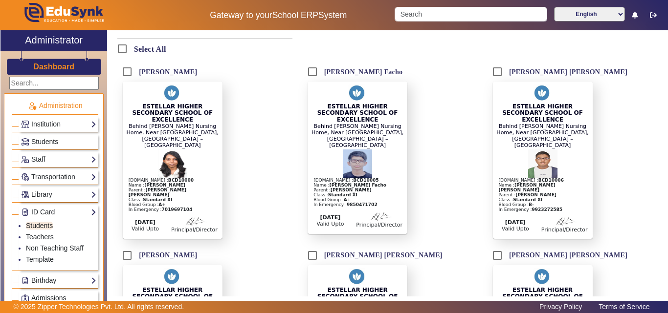
scroll to position [147, 0]
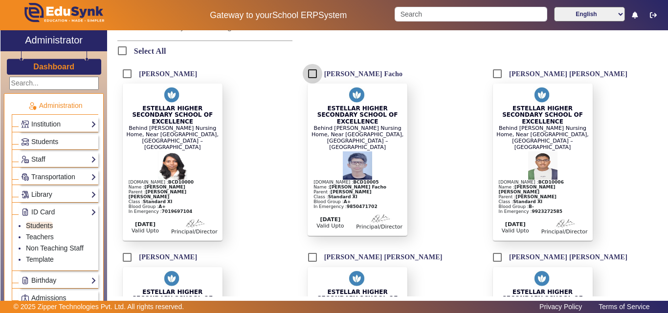
click at [308, 73] on input "[PERSON_NAME] Facho" at bounding box center [313, 74] width 20 height 20
checkbox input "true"
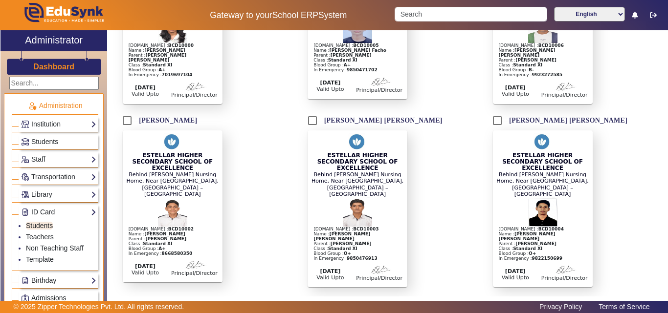
scroll to position [342, 0]
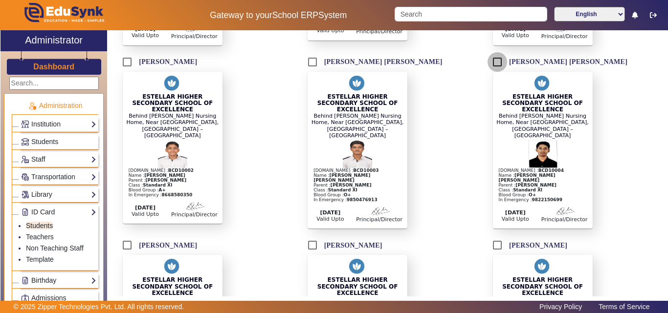
click at [492, 52] on input "[PERSON_NAME] [PERSON_NAME]" at bounding box center [498, 62] width 20 height 20
checkbox input "true"
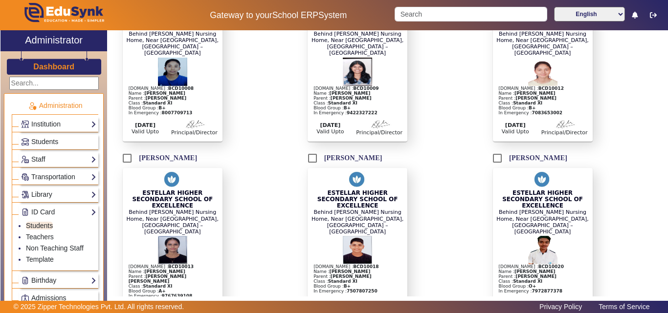
scroll to position [607, 0]
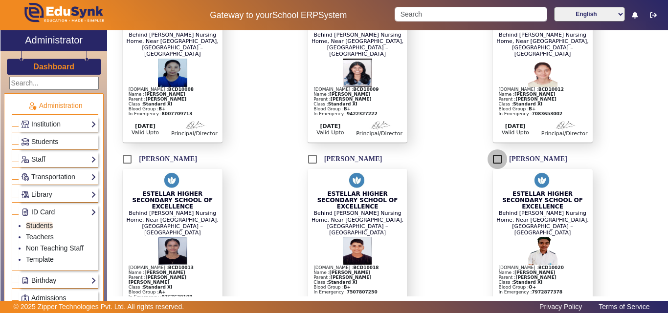
click at [495, 150] on input "[PERSON_NAME]" at bounding box center [498, 160] width 20 height 20
checkbox input "true"
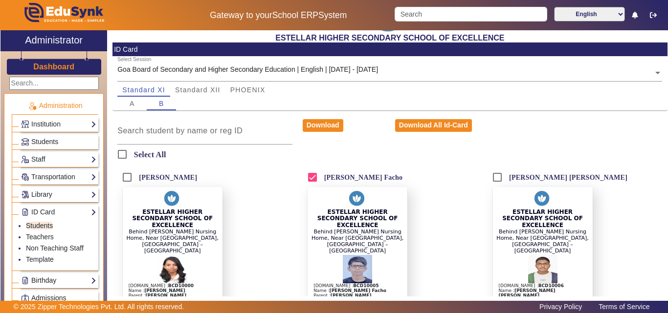
scroll to position [0, 0]
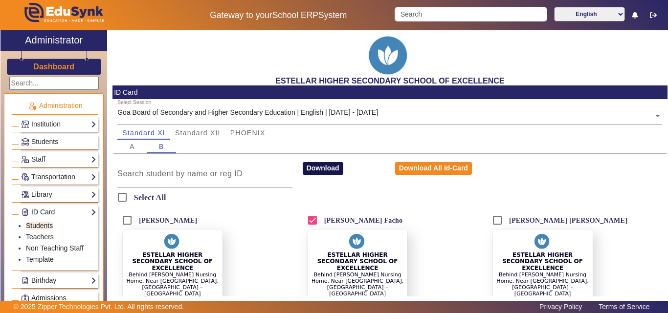
click at [320, 167] on button "Download" at bounding box center [323, 168] width 41 height 13
